Goal: Navigation & Orientation: Find specific page/section

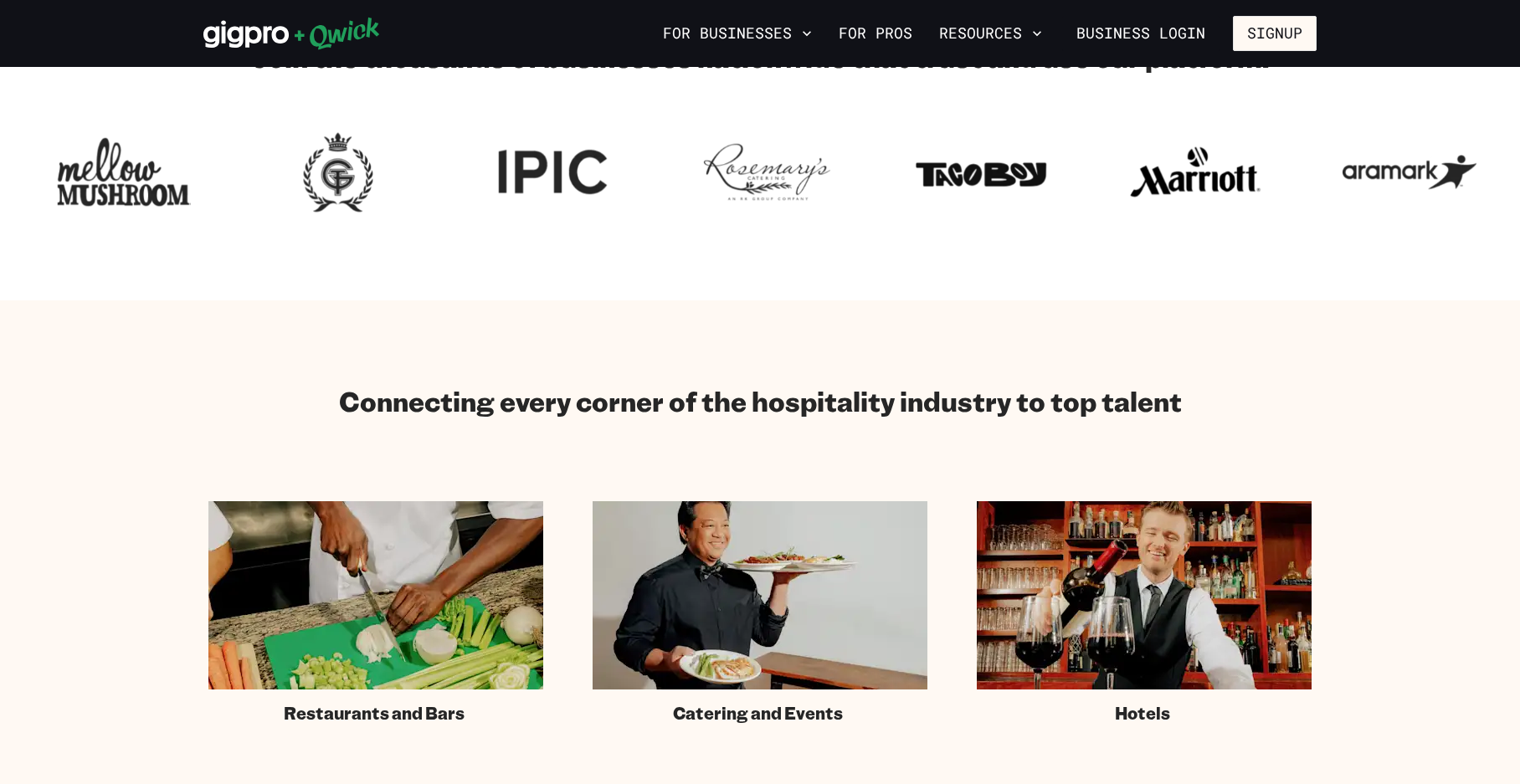
scroll to position [586, 0]
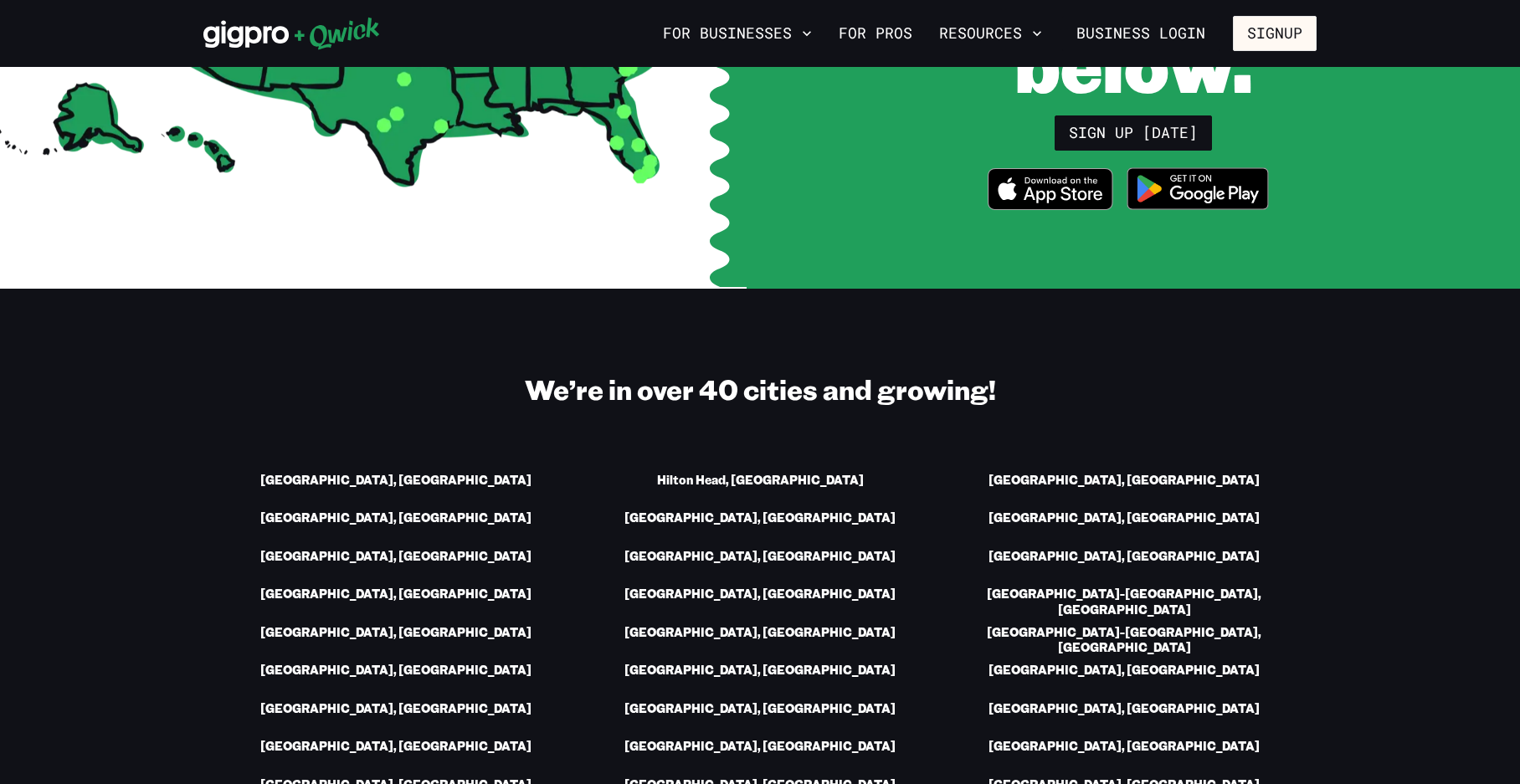
scroll to position [920, 0]
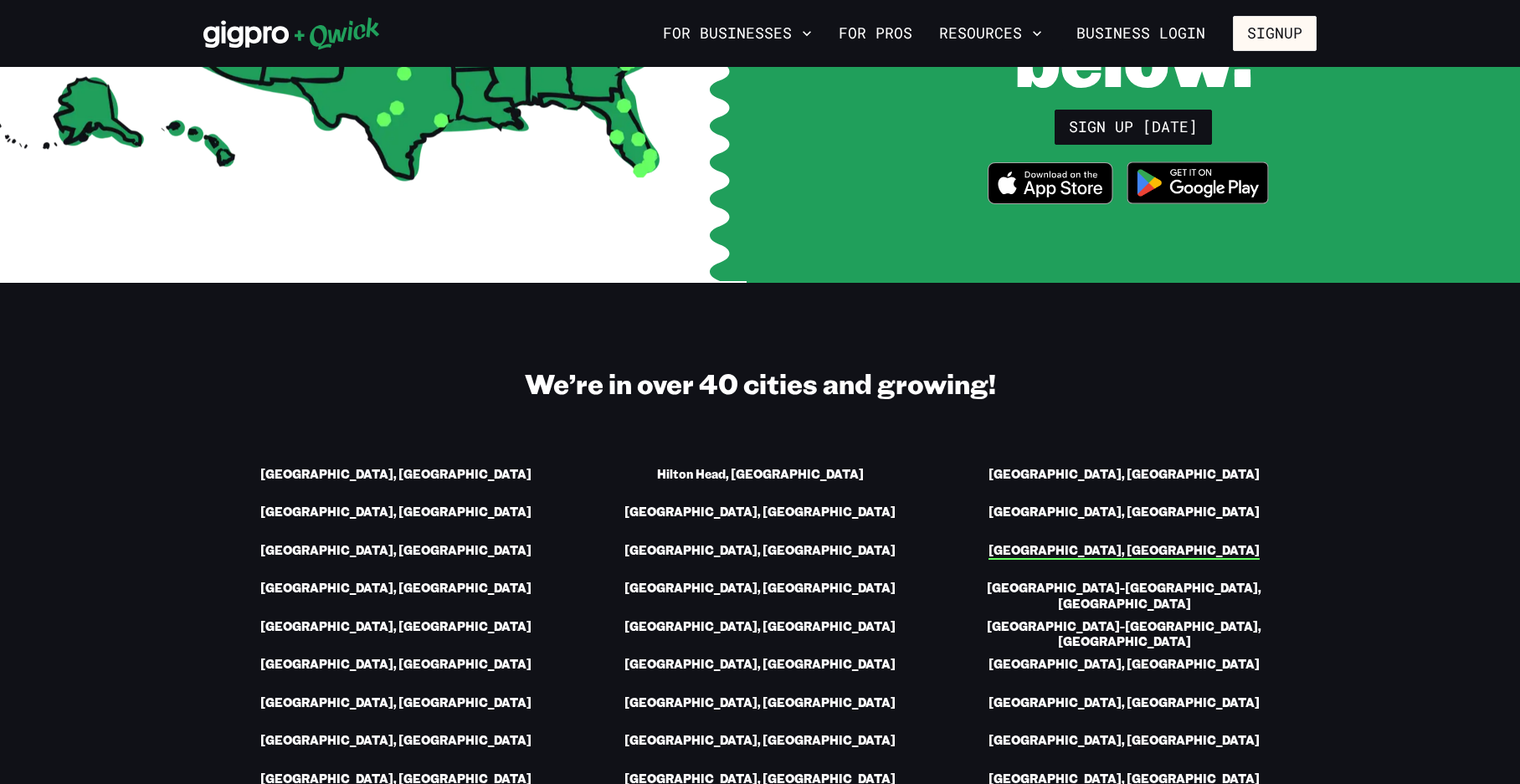
click at [1157, 543] on link "[GEOGRAPHIC_DATA], [GEOGRAPHIC_DATA]" at bounding box center [1124, 552] width 271 height 17
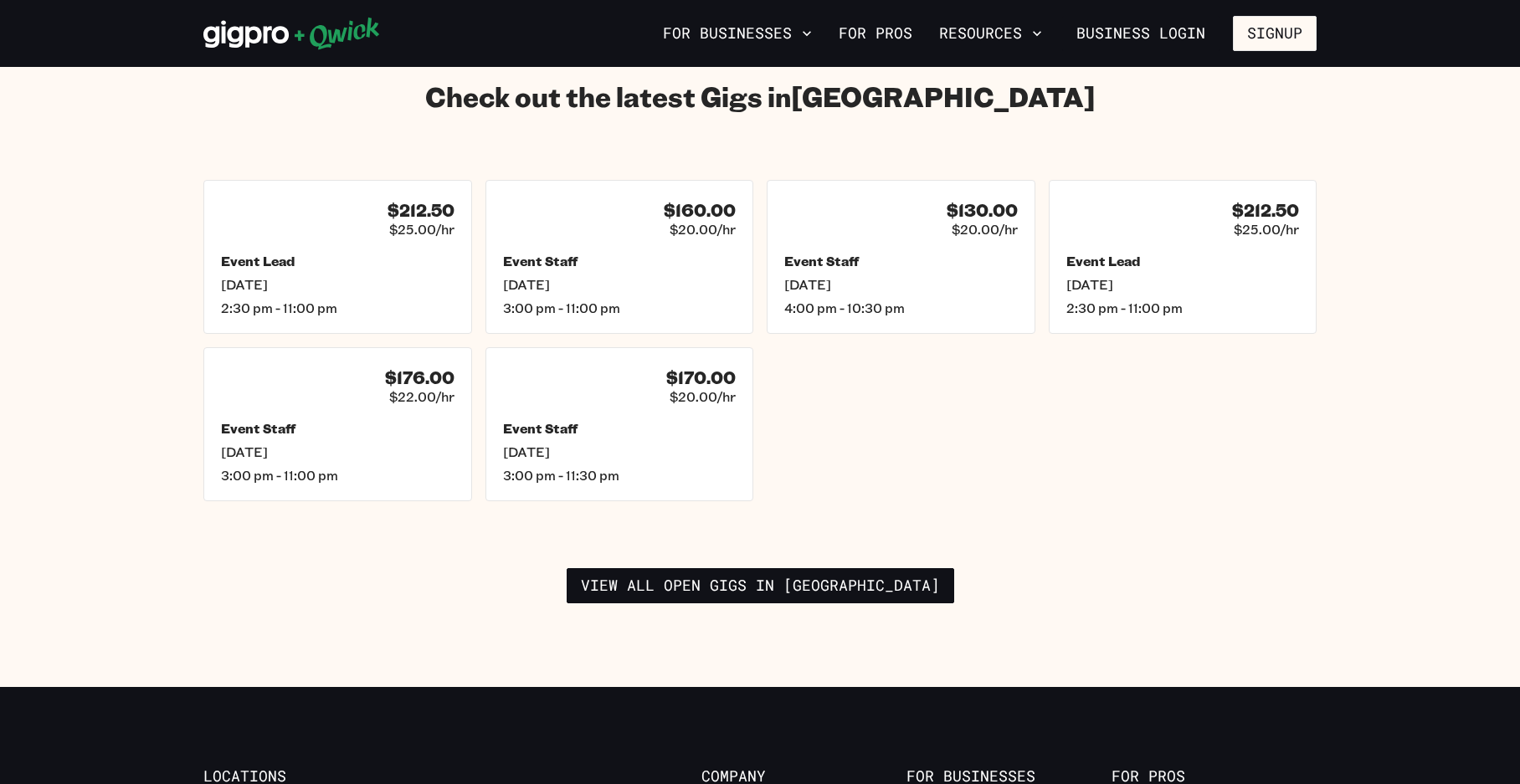
scroll to position [2427, 0]
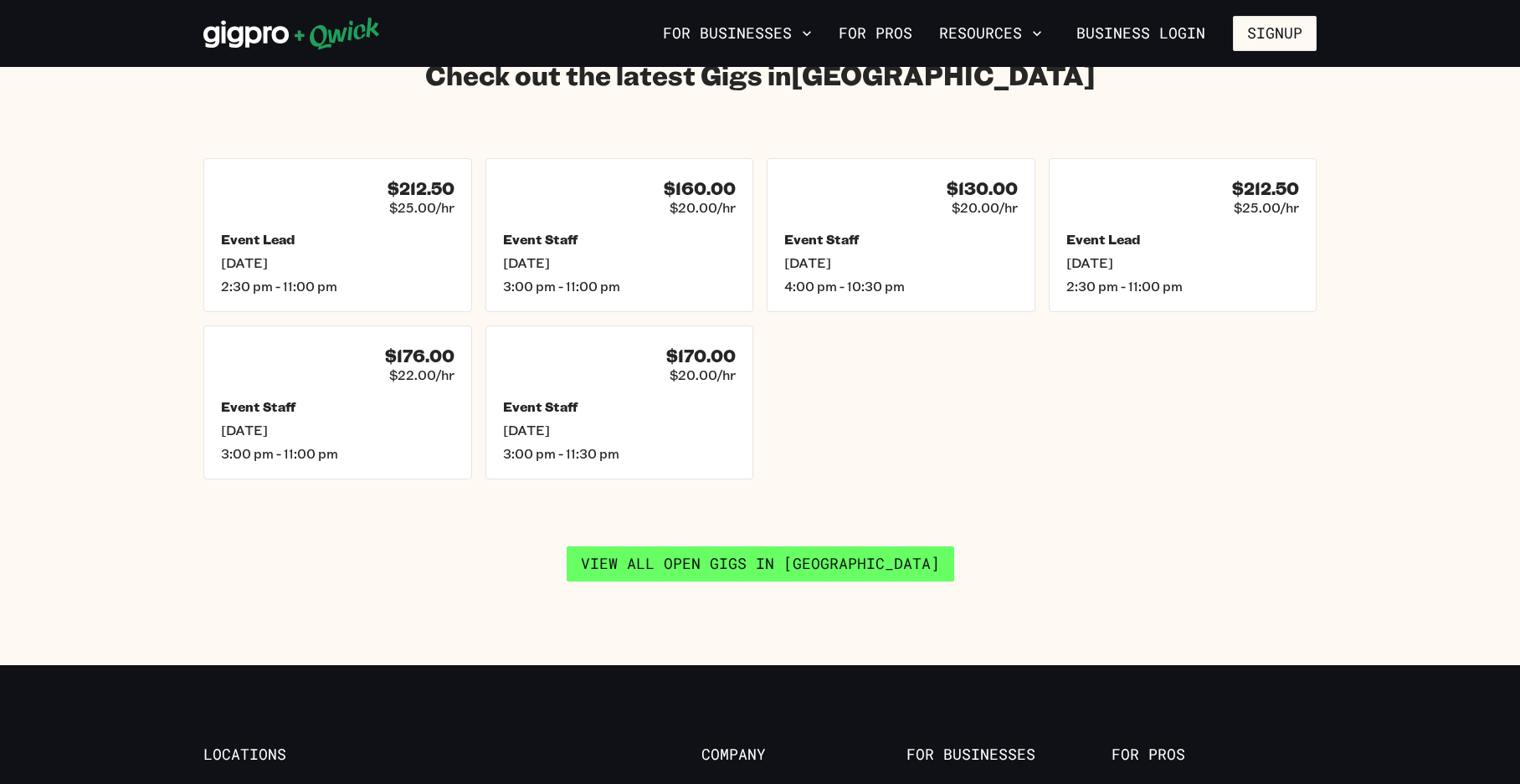
click at [774, 546] on link "View all open gigs in Portland" at bounding box center [760, 563] width 387 height 35
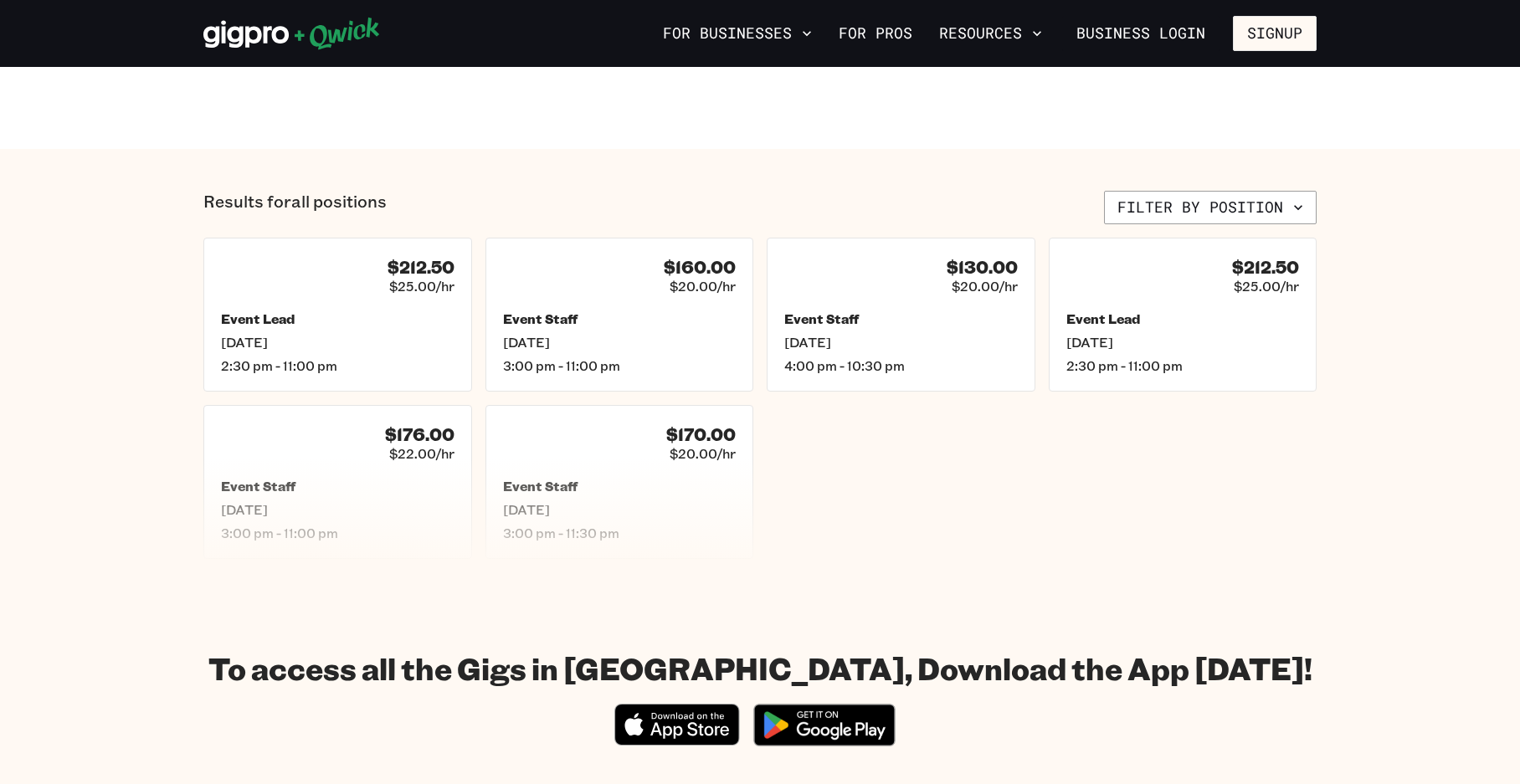
scroll to position [586, 0]
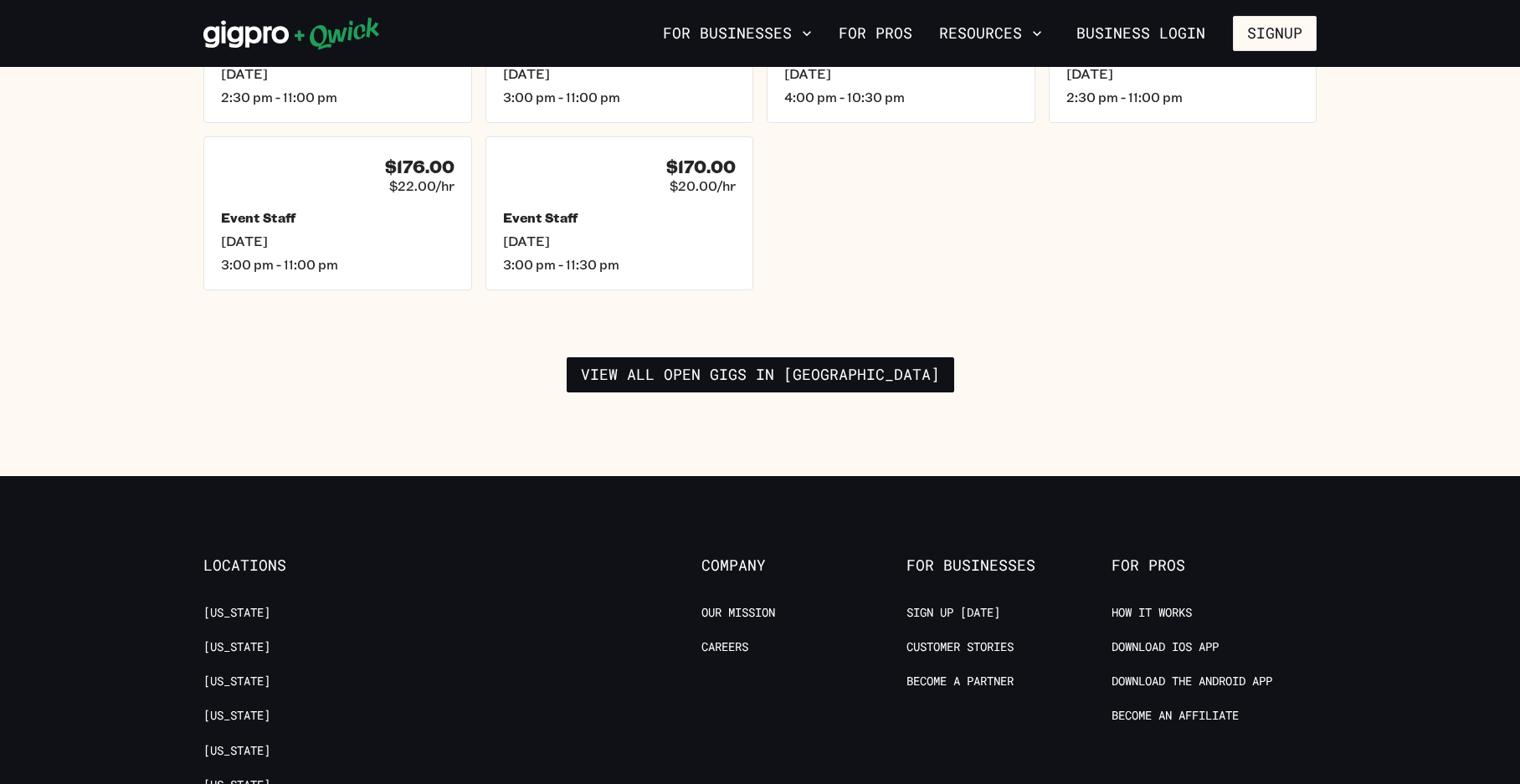
scroll to position [2369, 0]
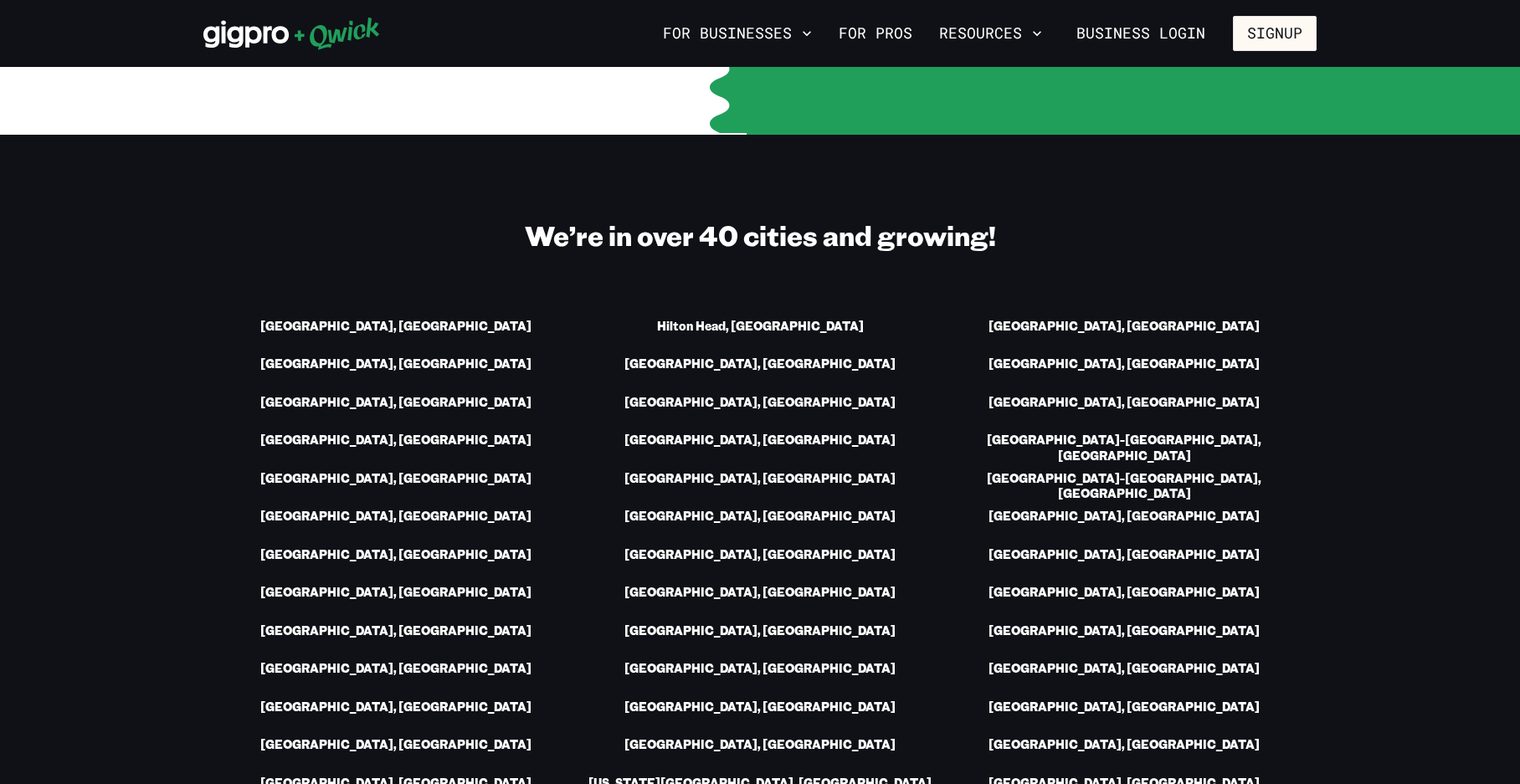
scroll to position [1088, 0]
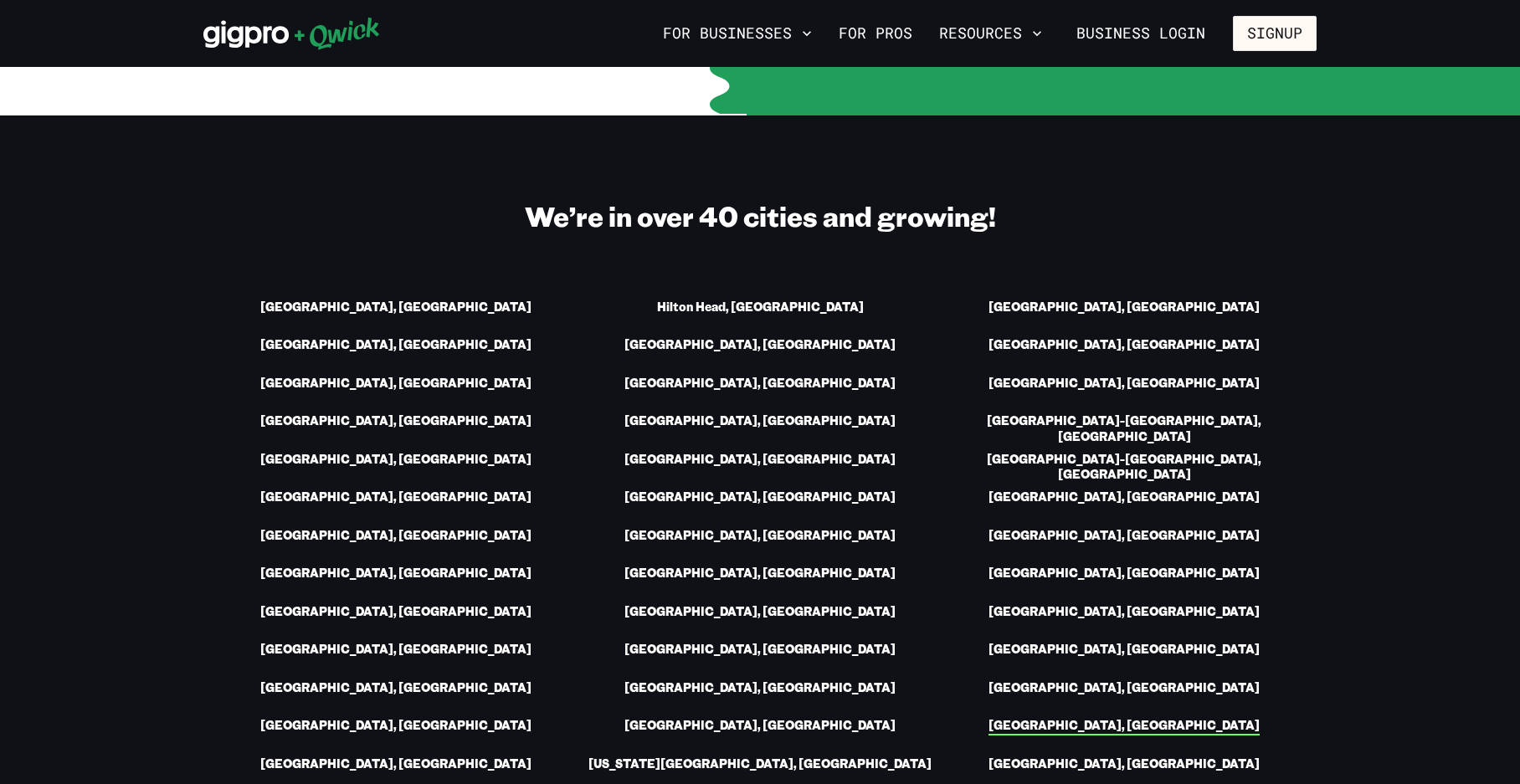
click at [1167, 718] on link "[GEOGRAPHIC_DATA], [GEOGRAPHIC_DATA]" at bounding box center [1124, 727] width 271 height 17
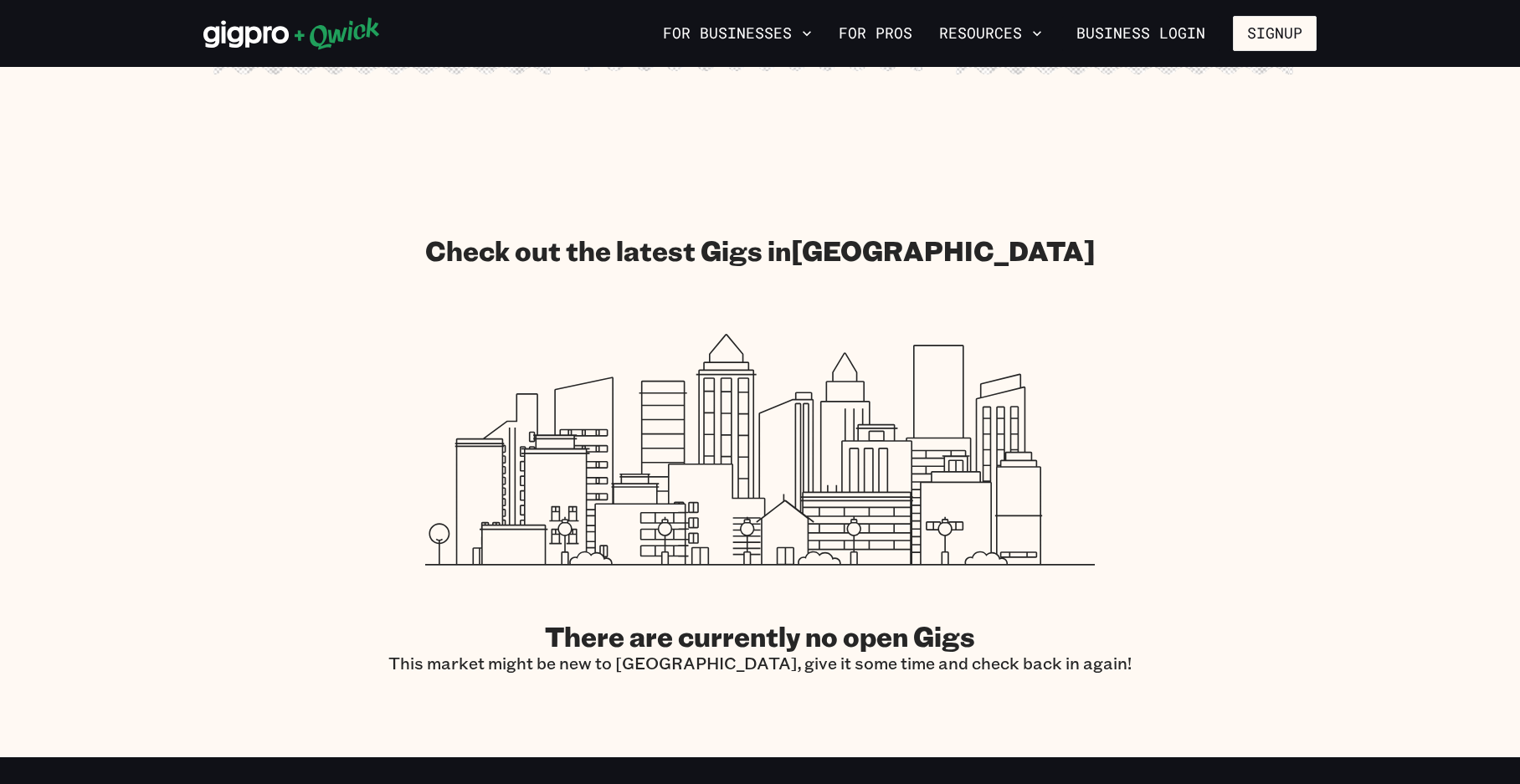
scroll to position [2175, 0]
